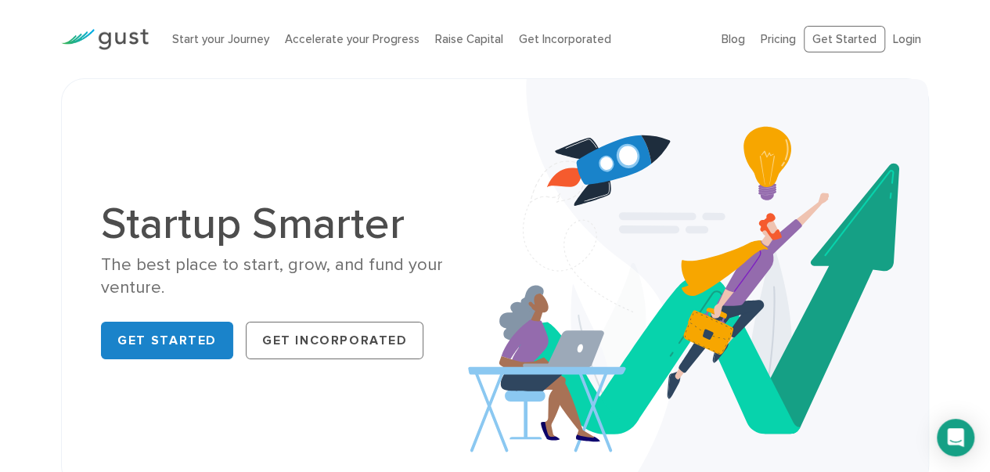
click at [474, 31] on li "Raise Capital" at bounding box center [469, 40] width 68 height 18
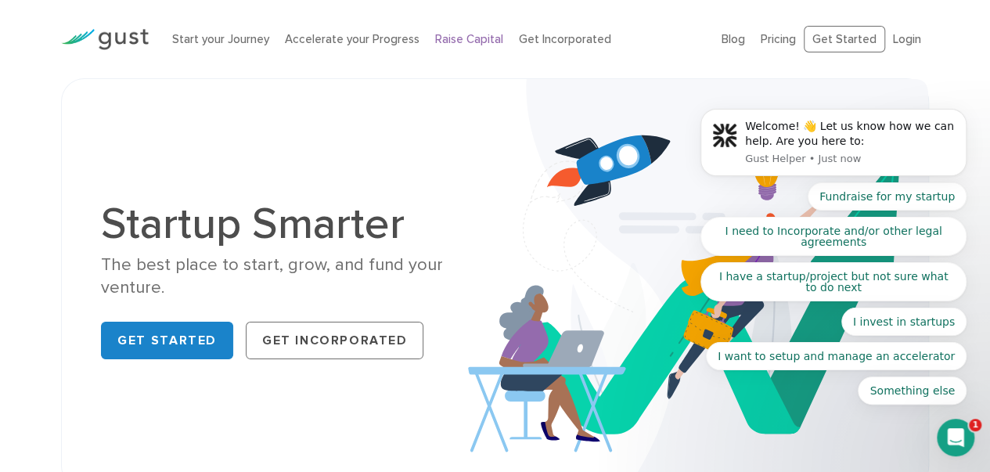
click at [475, 41] on link "Raise Capital" at bounding box center [469, 39] width 68 height 14
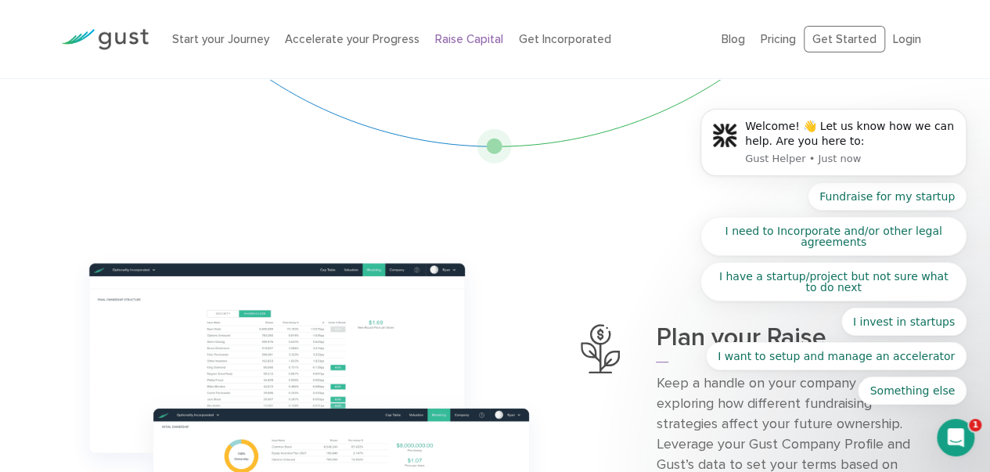
scroll to position [362, 0]
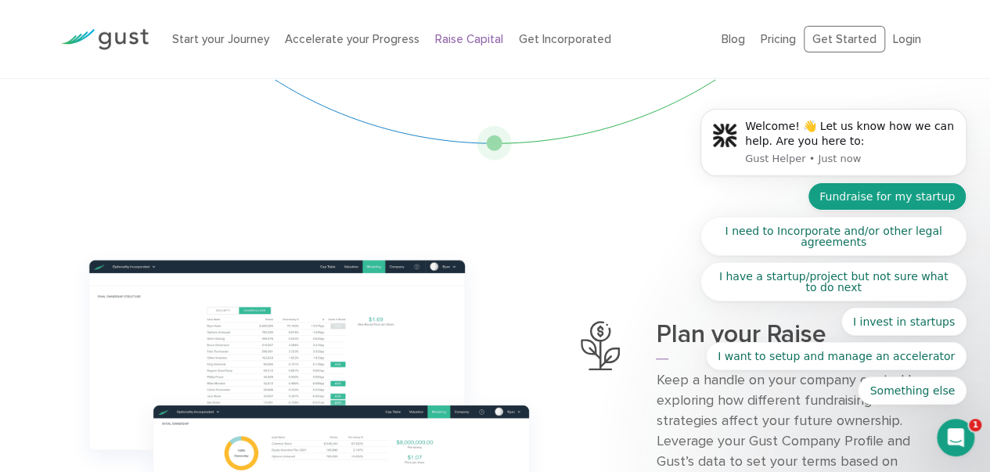
click at [915, 196] on button "Fundraise for my startup" at bounding box center [887, 196] width 159 height 28
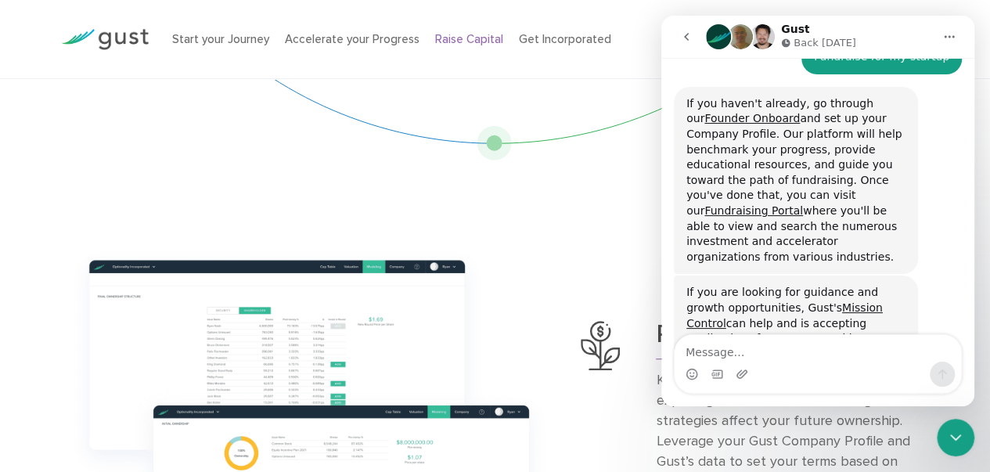
scroll to position [160, 0]
click at [960, 227] on div "Welcome! 👋 Let us know how we can help. Are you here to: Gust Helper • Just now…" at bounding box center [817, 183] width 313 height 446
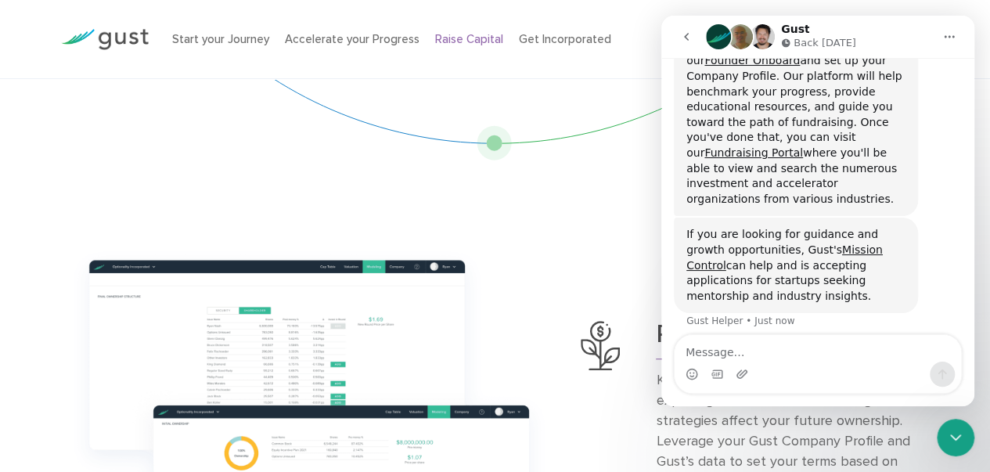
scroll to position [212, 0]
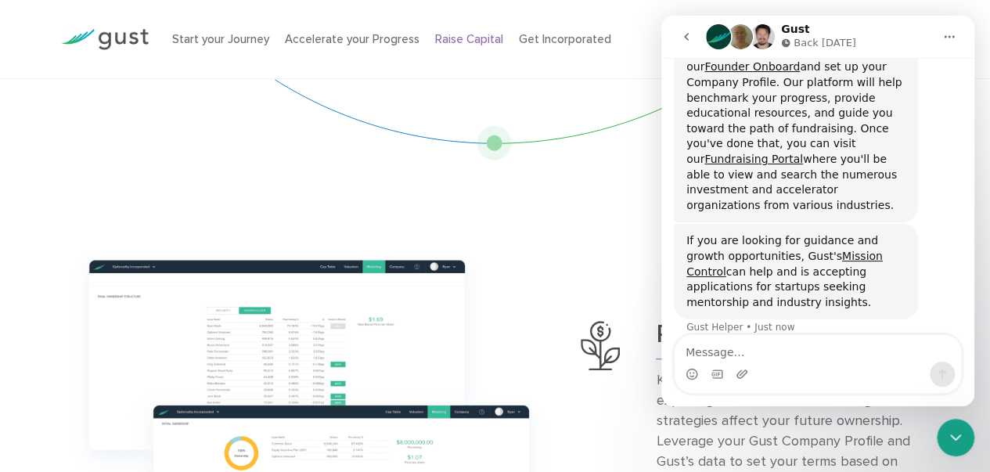
click at [940, 34] on button "Home" at bounding box center [949, 37] width 30 height 30
click at [943, 31] on icon "Home" at bounding box center [949, 37] width 13 height 13
click at [959, 432] on icon "Close Intercom Messenger" at bounding box center [955, 437] width 19 height 19
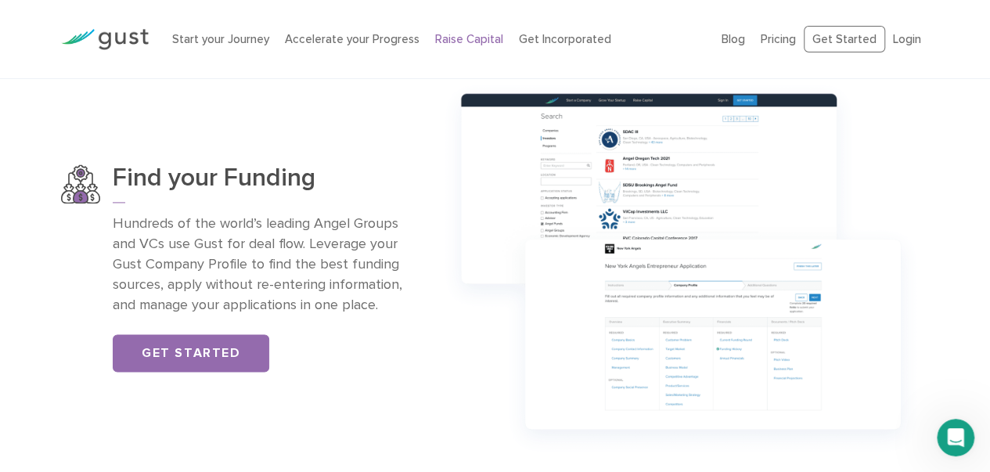
scroll to position [1002, 0]
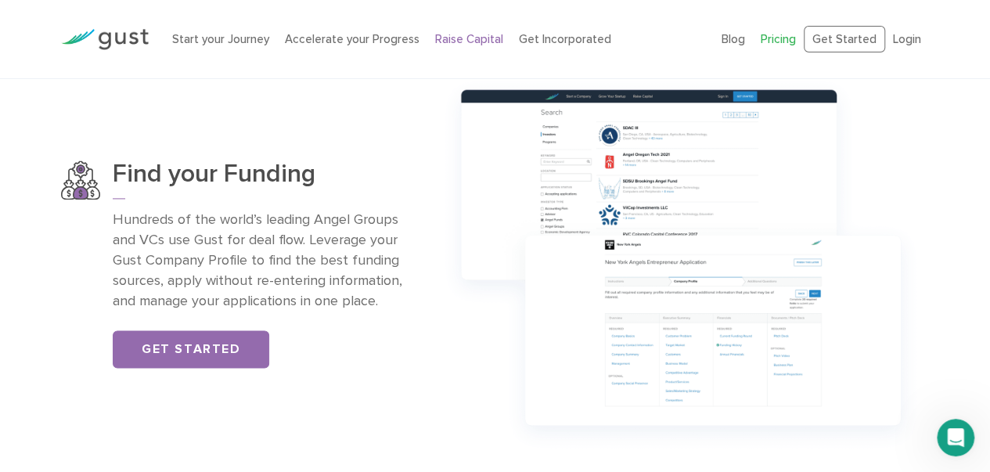
click at [793, 38] on link "Pricing" at bounding box center [778, 39] width 35 height 14
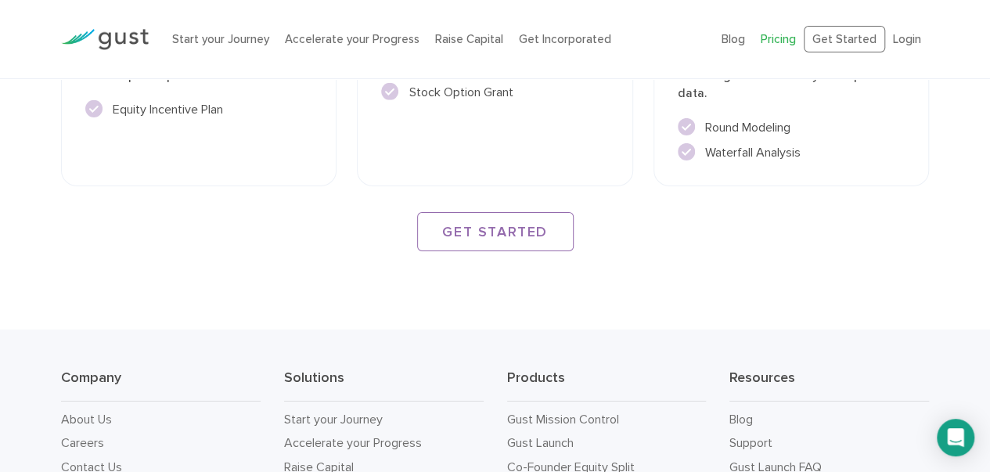
scroll to position [2612, 0]
